Goal: Task Accomplishment & Management: Use online tool/utility

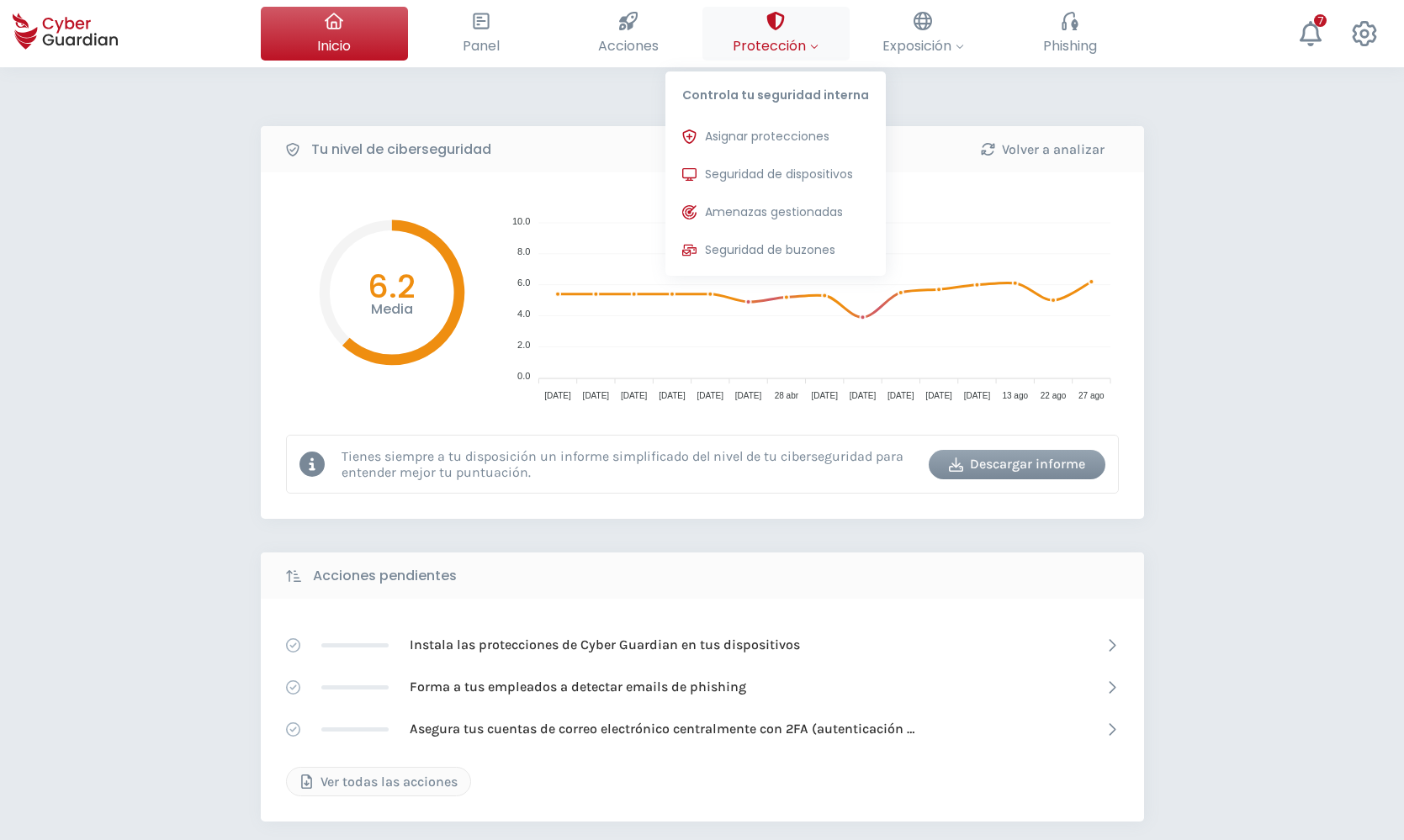
click at [789, 32] on button "Protección Controla tu seguridad interna Asignar protecciones Asigna las licenc…" at bounding box center [775, 33] width 148 height 54
click at [776, 140] on span "Asignar protecciones" at bounding box center [767, 136] width 125 height 17
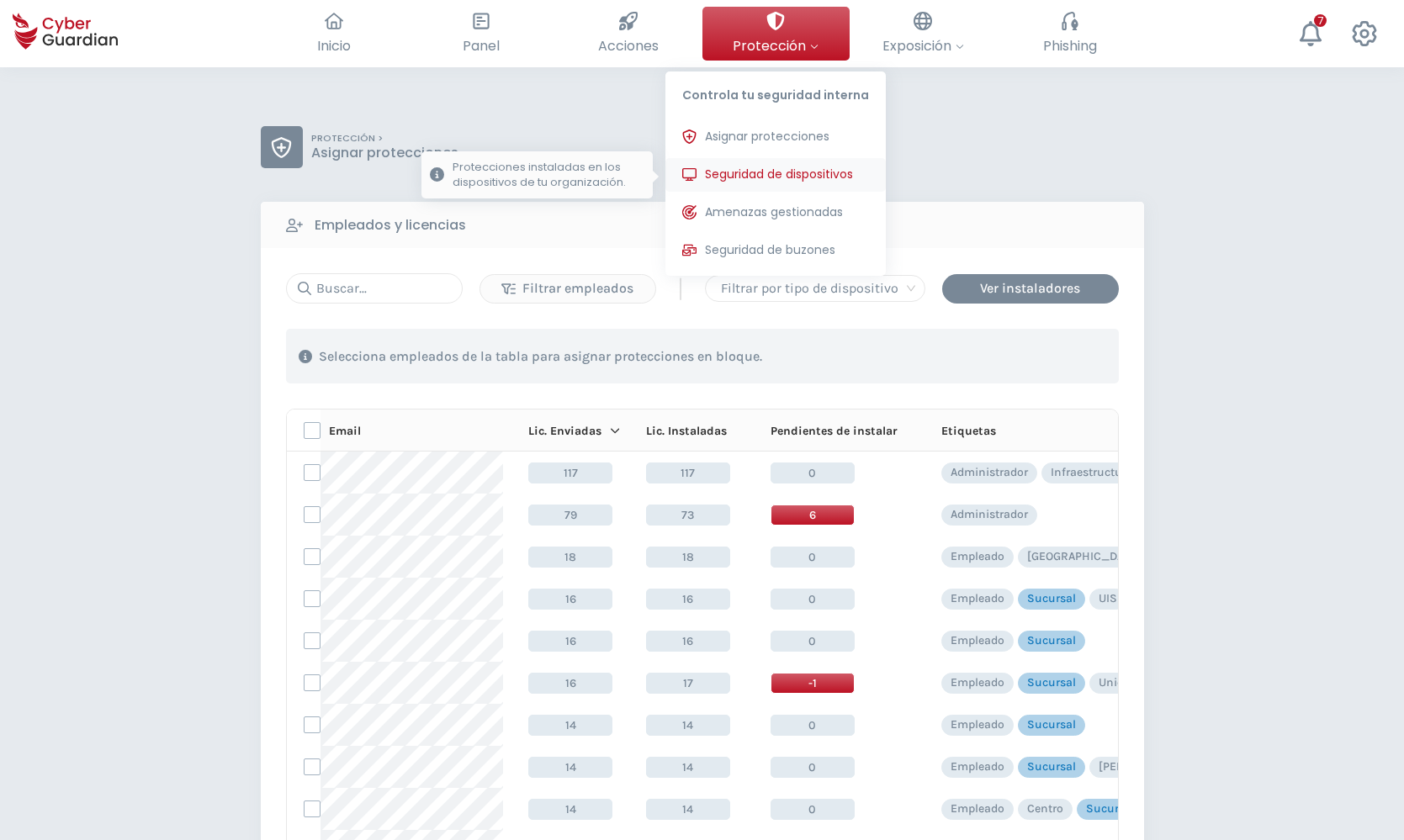
click at [783, 168] on span "Seguridad de dispositivos" at bounding box center [779, 174] width 148 height 17
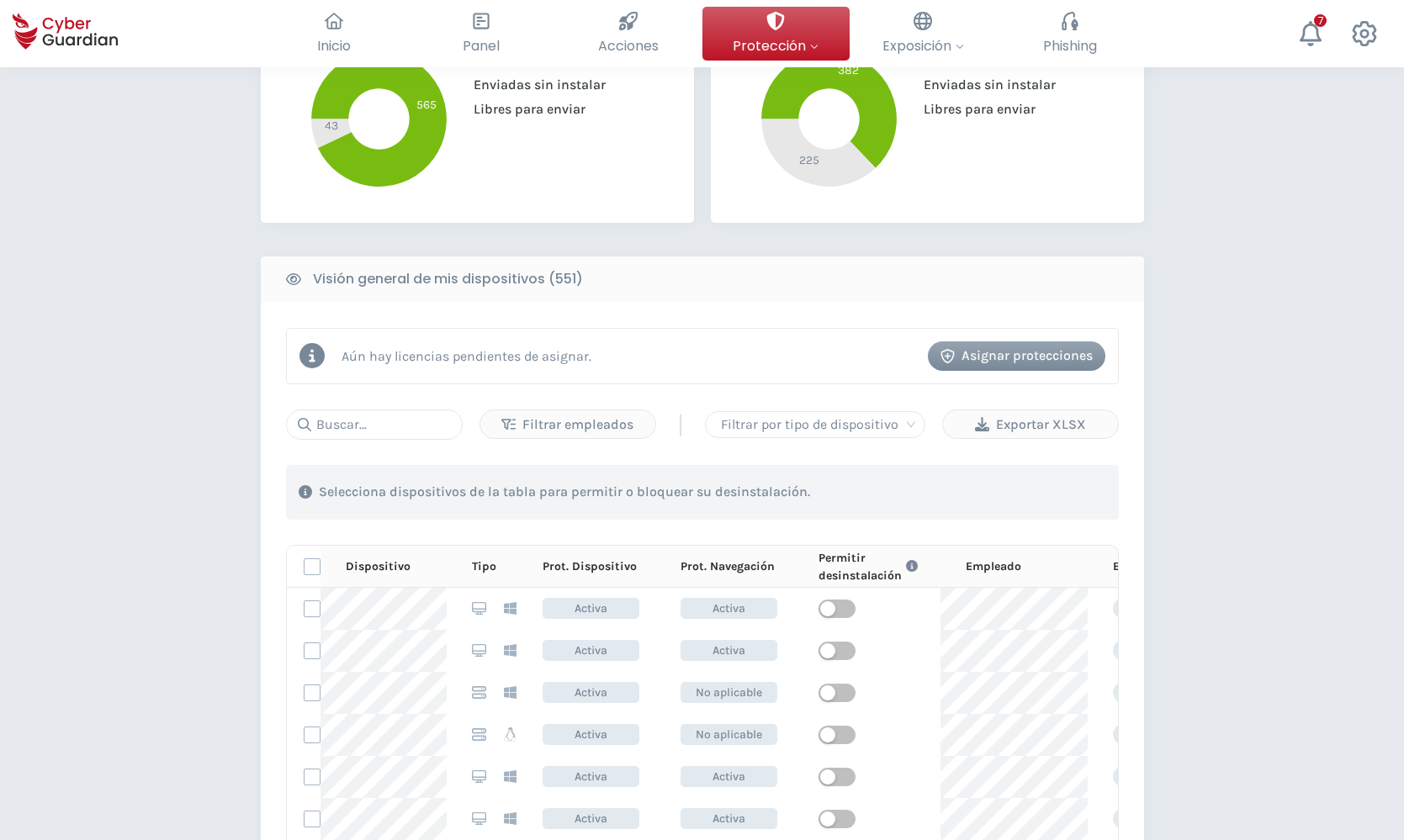
scroll to position [515, 0]
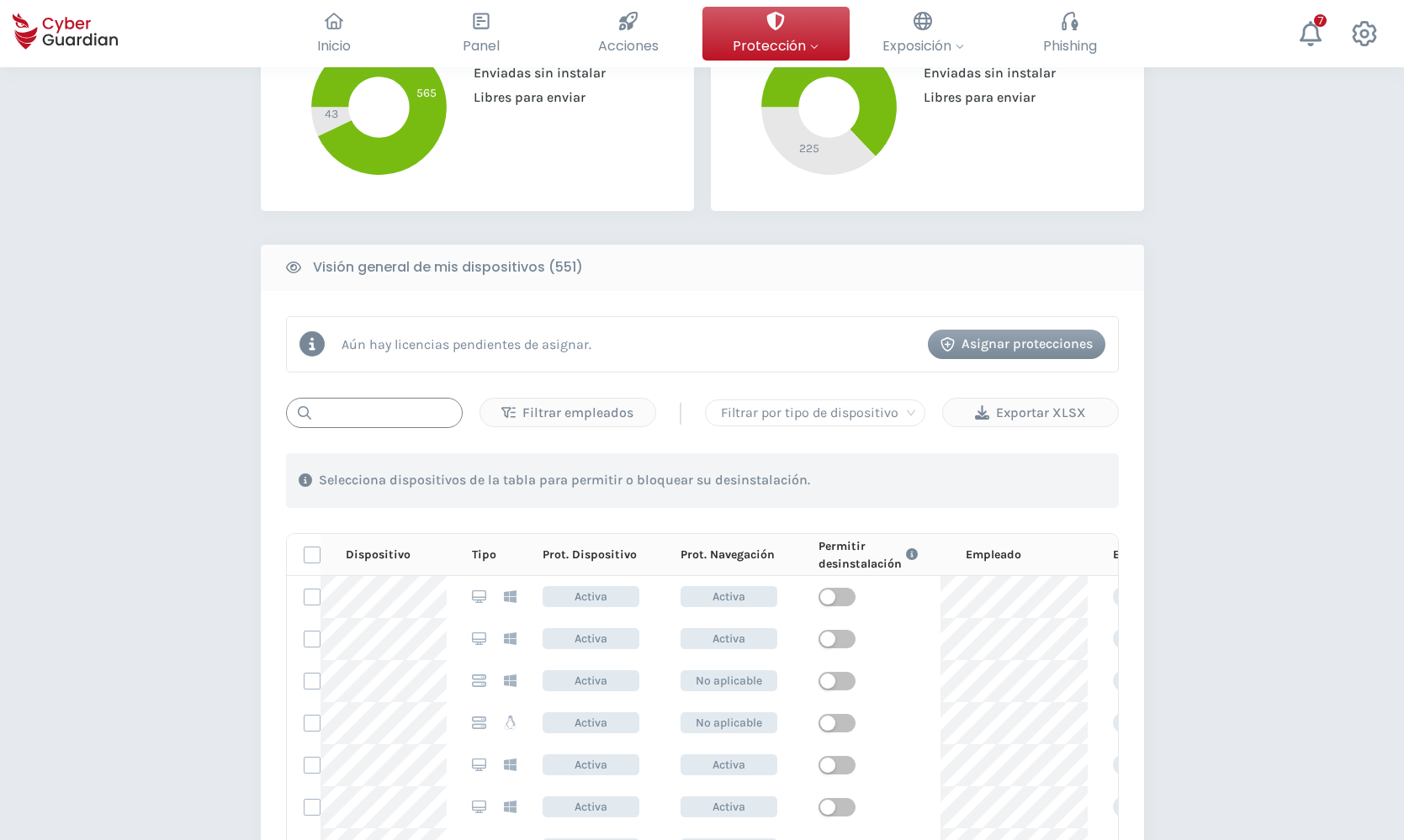
click at [356, 412] on input "text" at bounding box center [374, 412] width 177 height 30
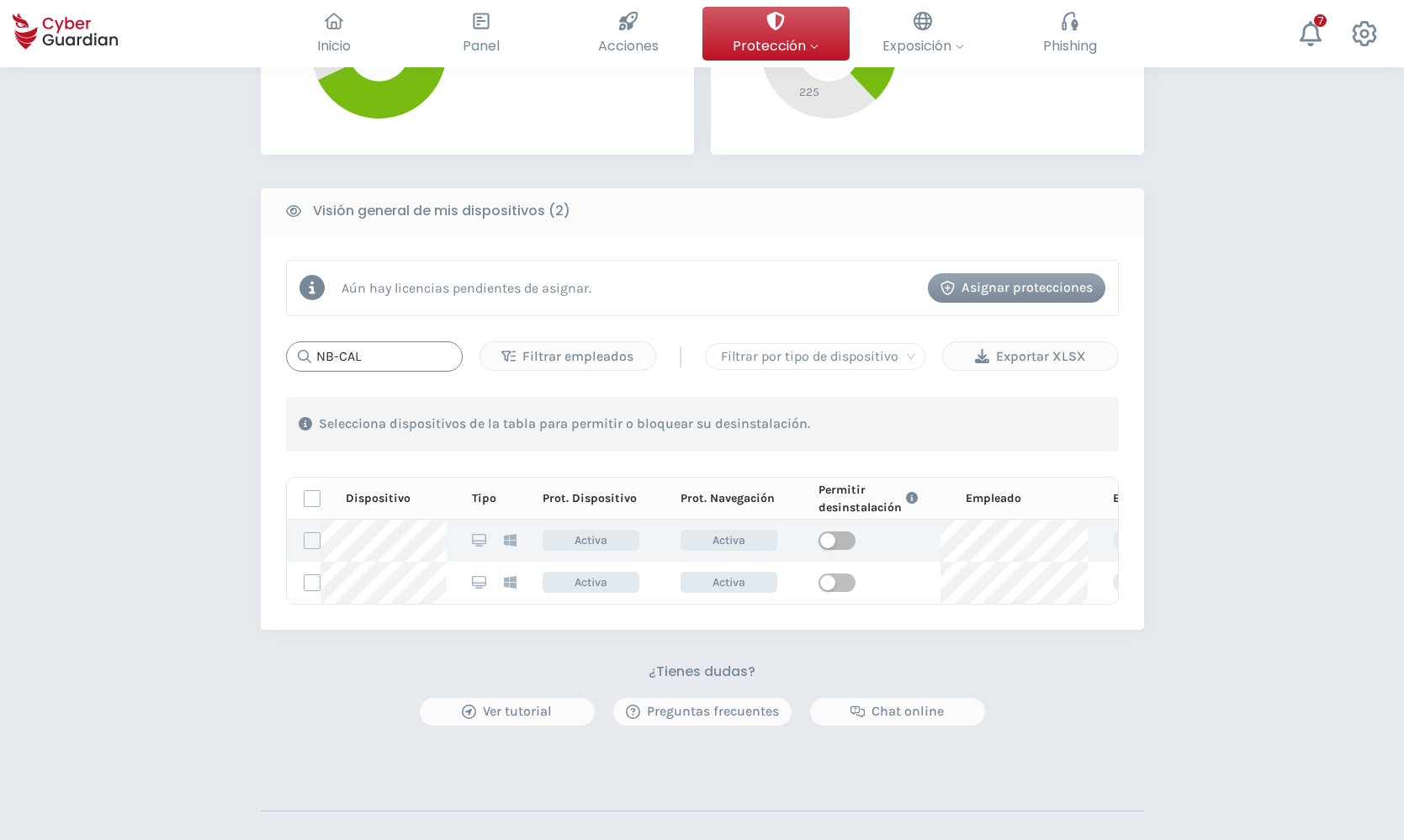
scroll to position [600, 0]
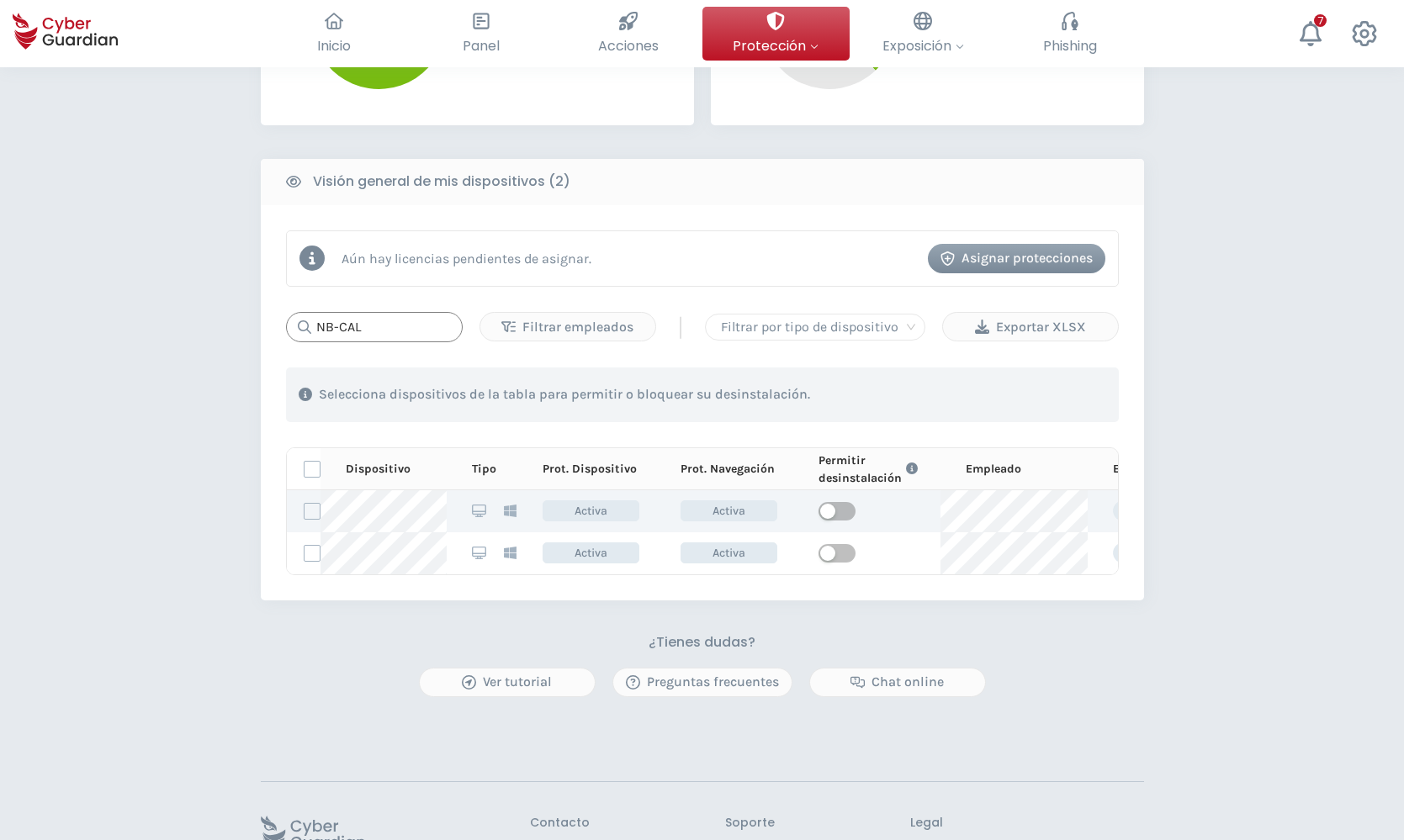
type input "NB-CAL"
